Goal: Task Accomplishment & Management: Use online tool/utility

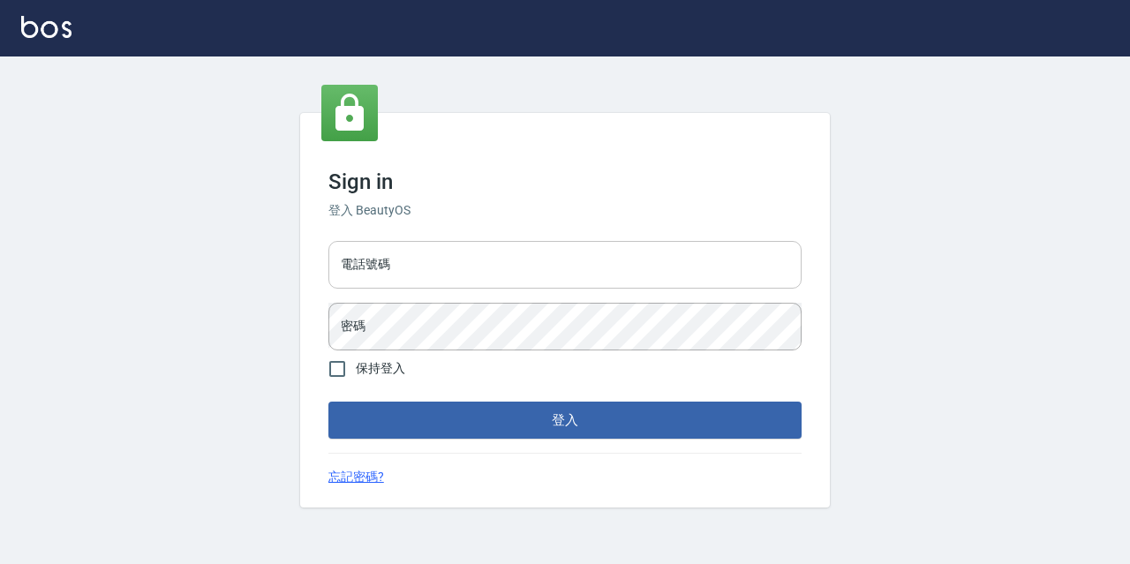
click at [561, 248] on input "電話號碼" at bounding box center [564, 265] width 473 height 48
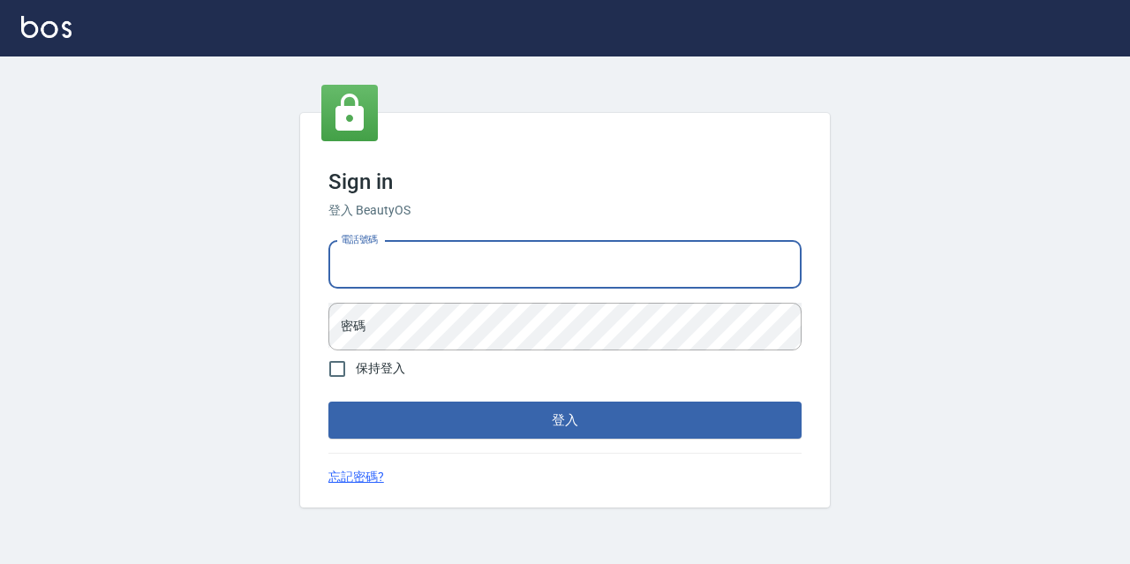
type input "0977888999"
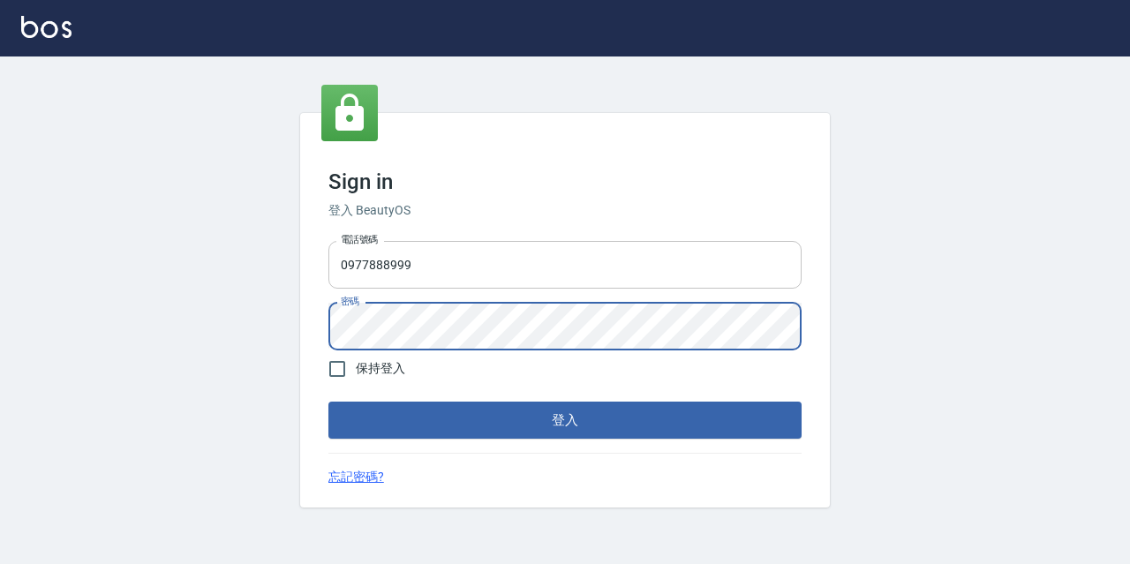
click at [328, 402] on button "登入" at bounding box center [564, 420] width 473 height 37
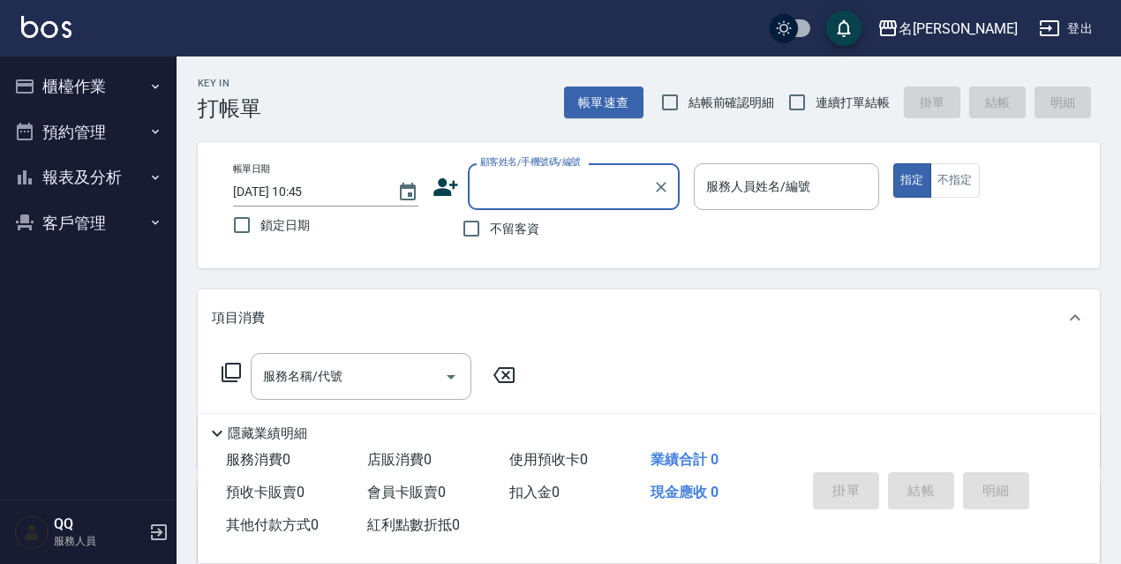
click at [84, 101] on button "櫃檯作業" at bounding box center [88, 87] width 162 height 46
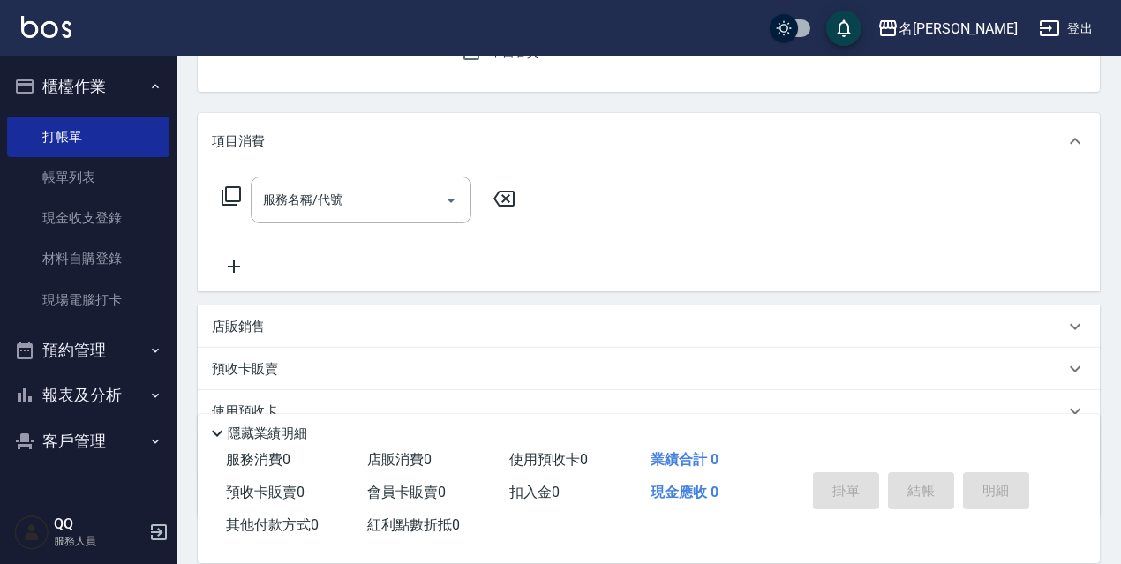
scroll to position [265, 0]
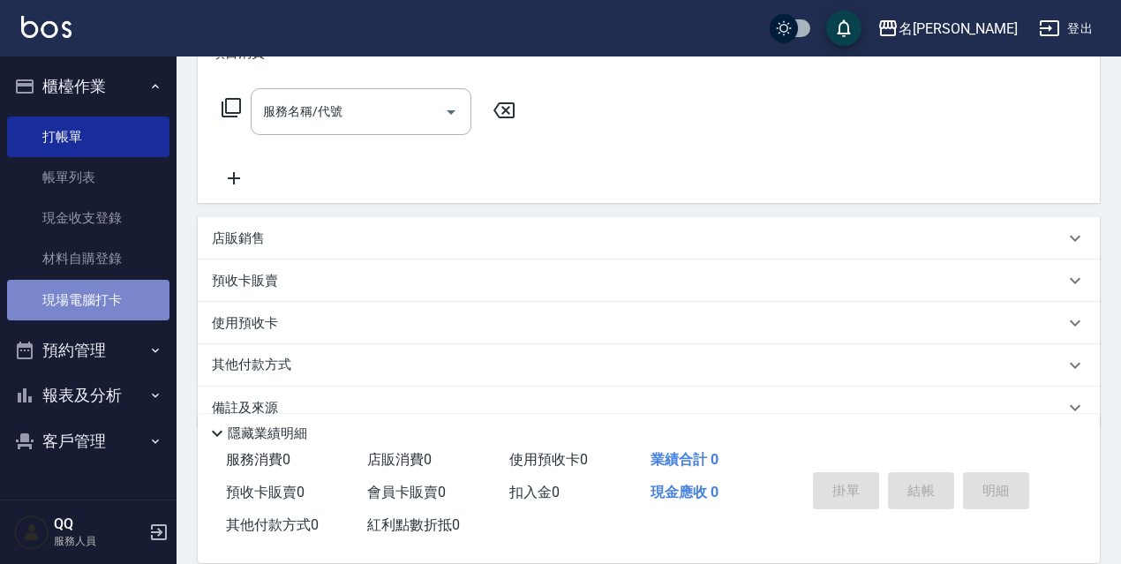
click at [105, 280] on link "現場電腦打卡" at bounding box center [88, 300] width 162 height 41
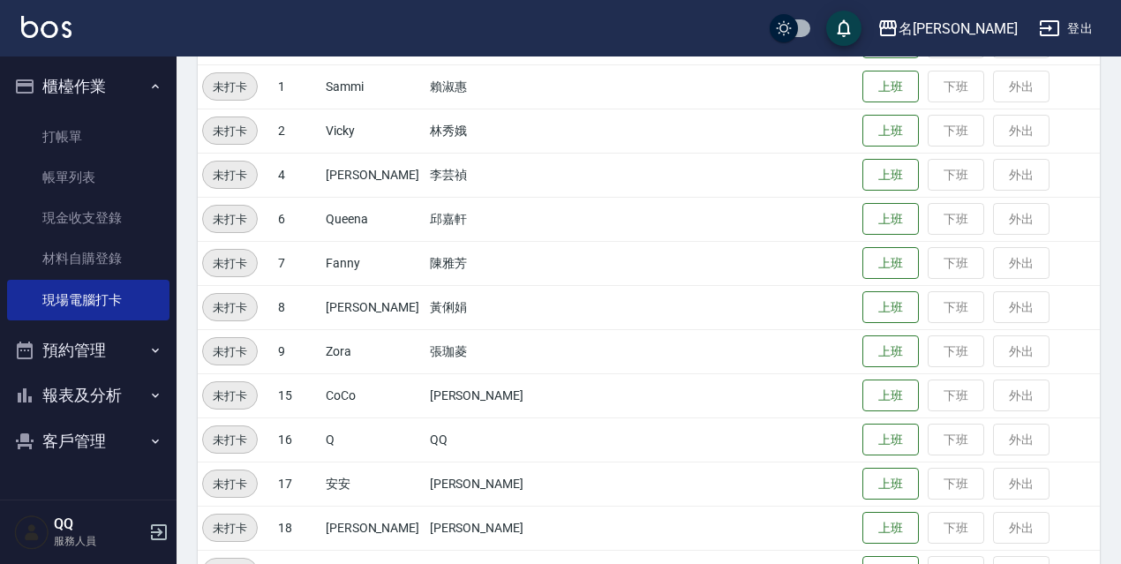
scroll to position [361, 0]
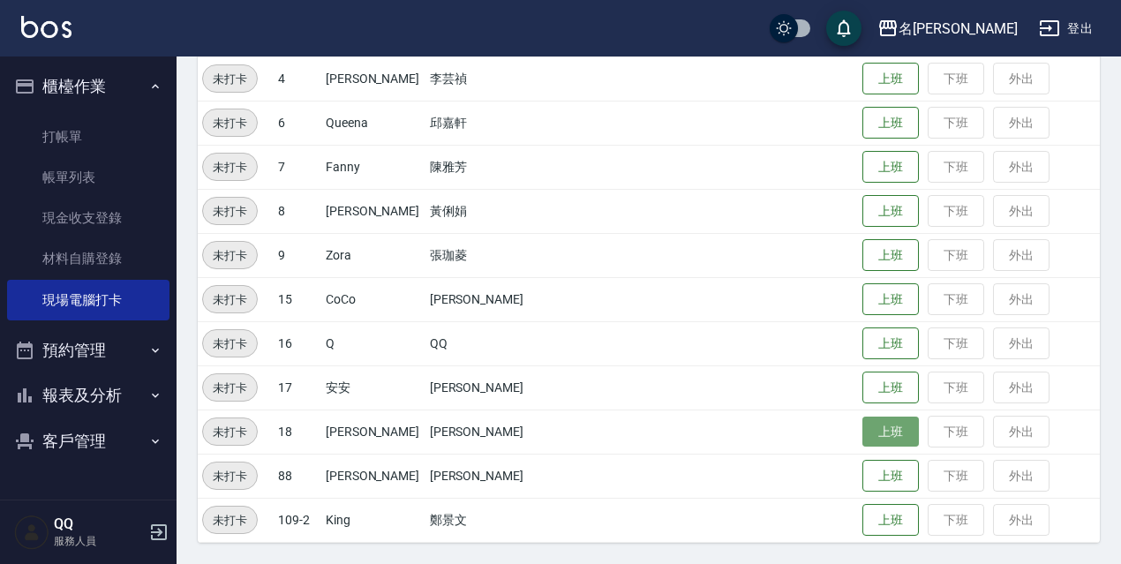
click at [894, 433] on button "上班" at bounding box center [890, 432] width 56 height 31
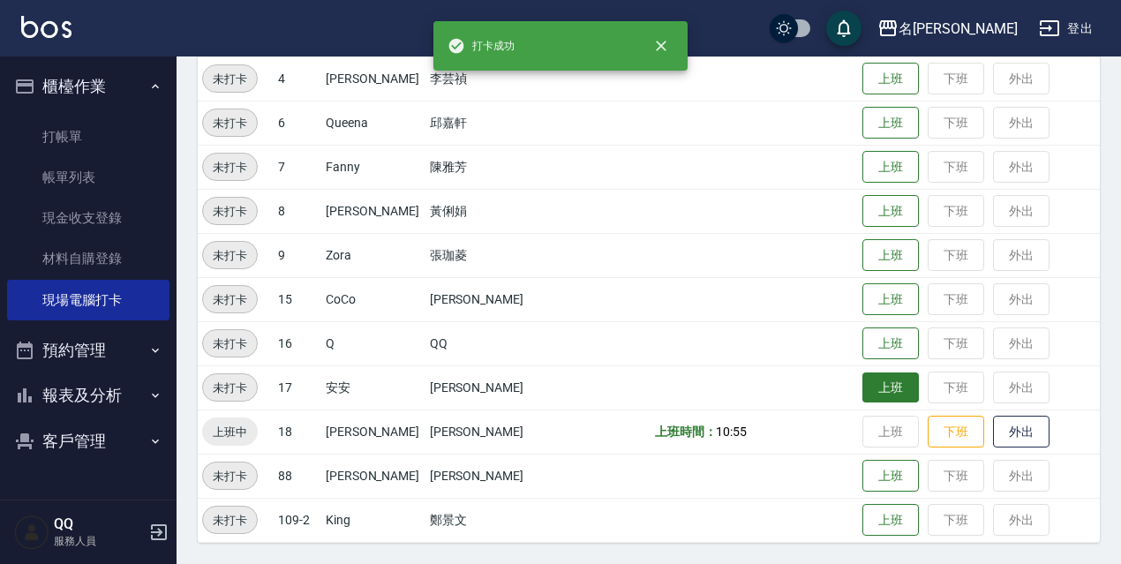
click at [895, 391] on button "上班" at bounding box center [890, 387] width 56 height 31
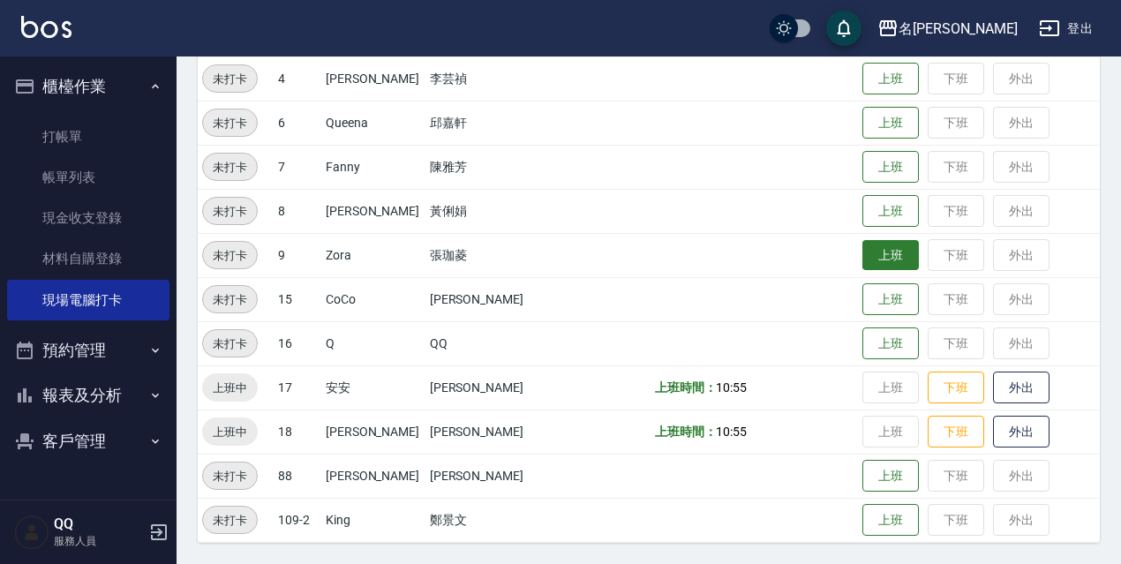
click at [871, 267] on button "上班" at bounding box center [890, 255] width 56 height 31
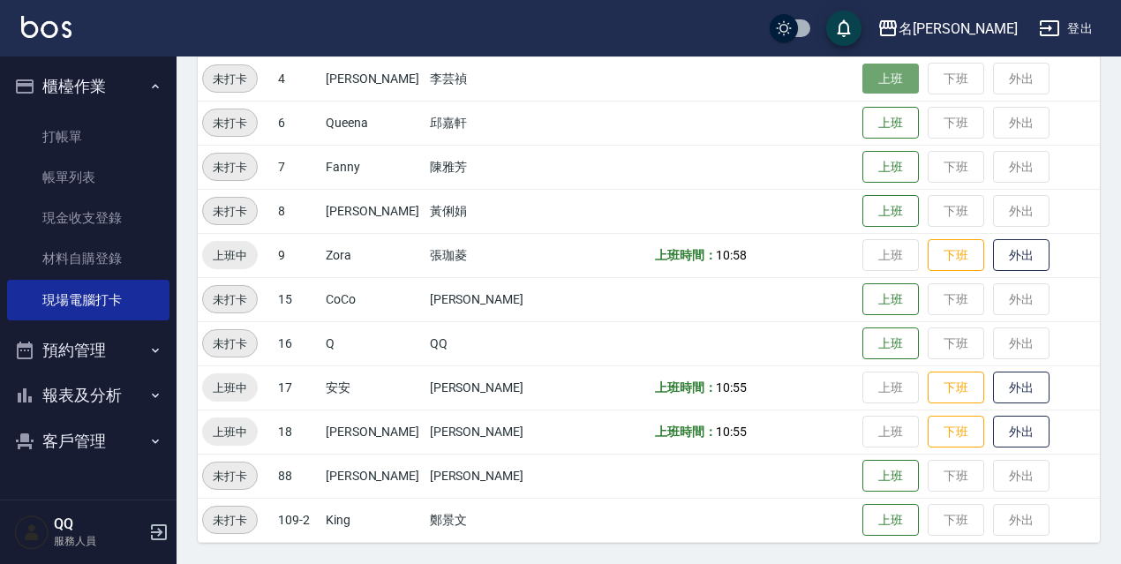
click at [892, 66] on button "上班" at bounding box center [890, 79] width 56 height 31
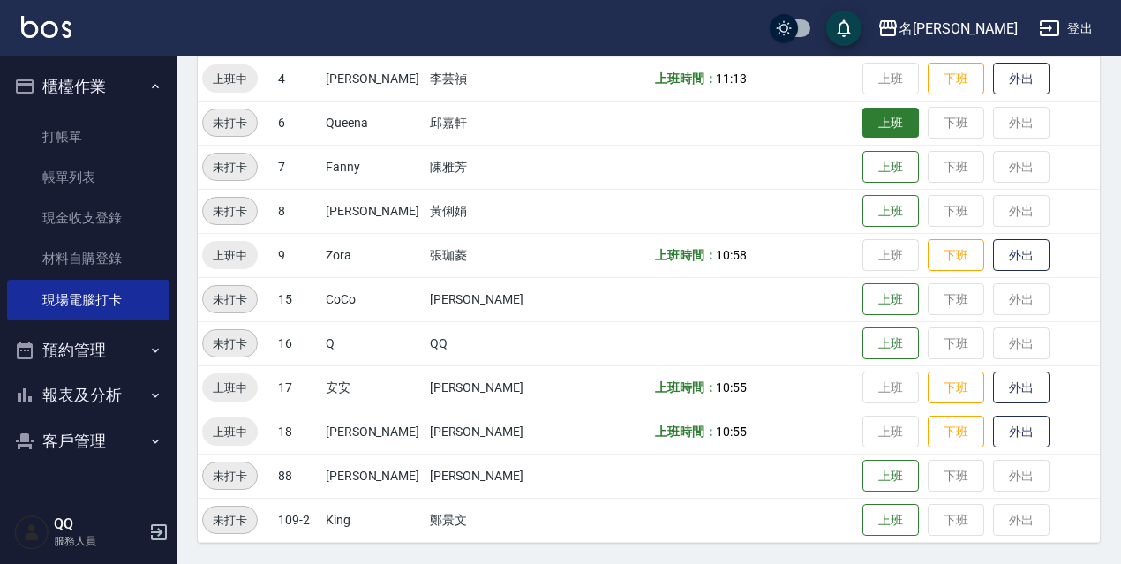
click at [897, 134] on button "上班" at bounding box center [890, 123] width 56 height 31
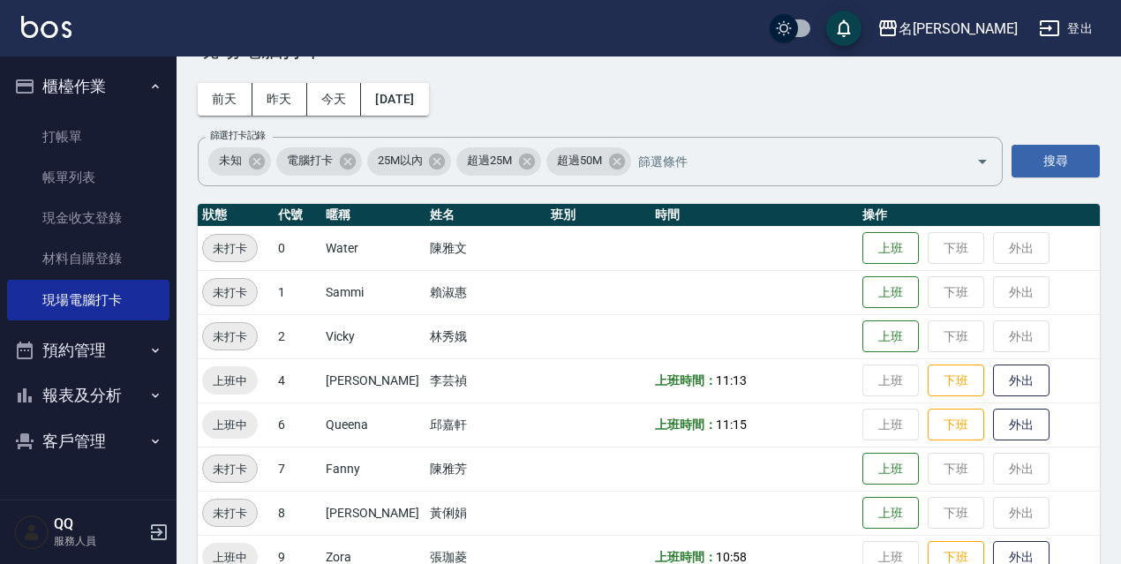
scroll to position [56, 0]
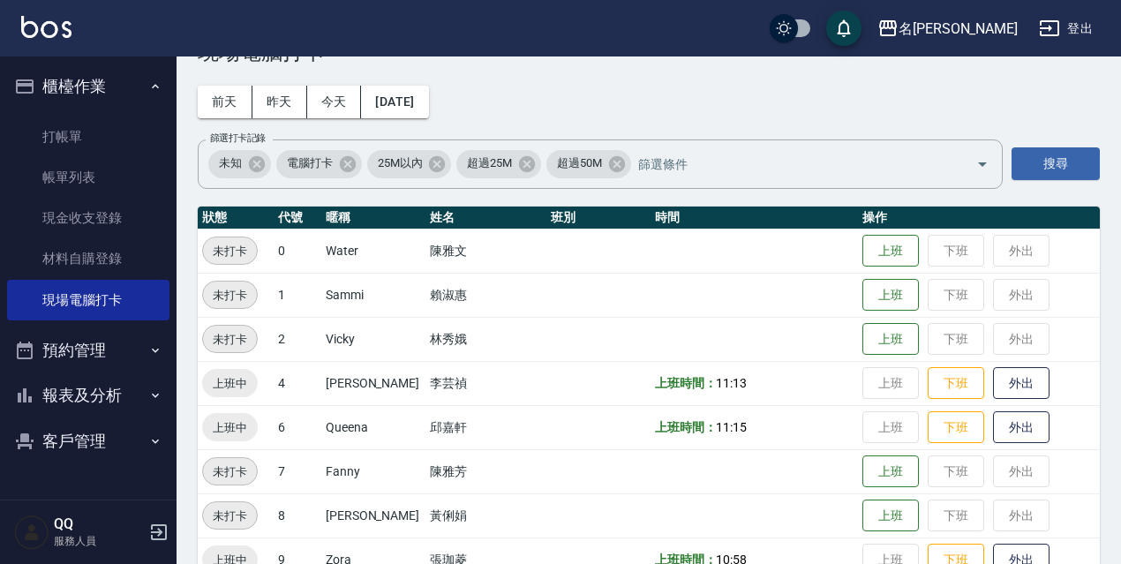
click at [877, 267] on button "上班" at bounding box center [890, 251] width 56 height 33
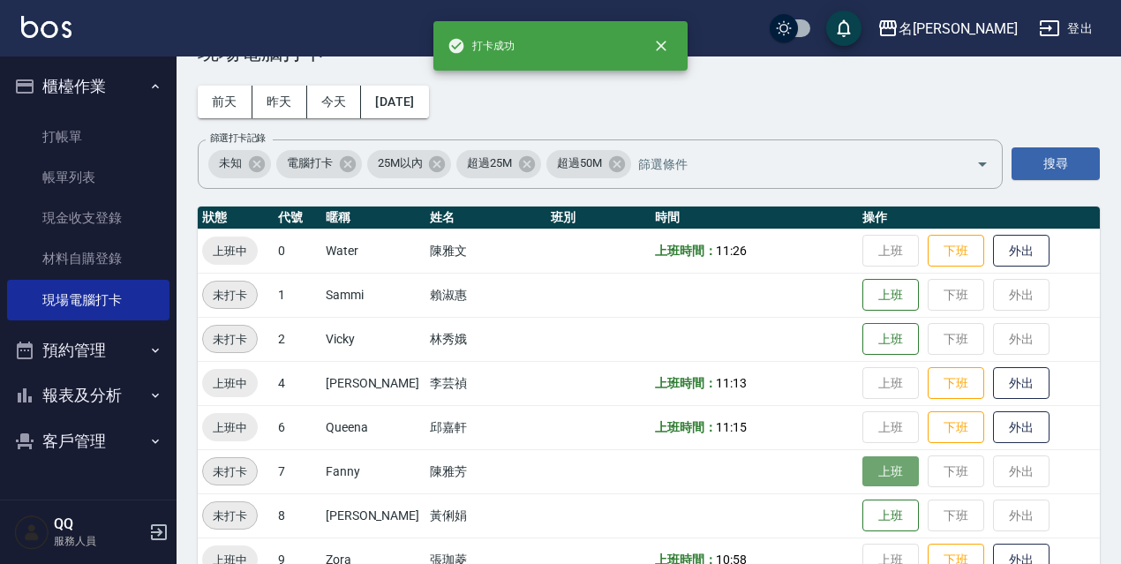
click at [871, 473] on button "上班" at bounding box center [890, 471] width 56 height 31
